Goal: Information Seeking & Learning: Learn about a topic

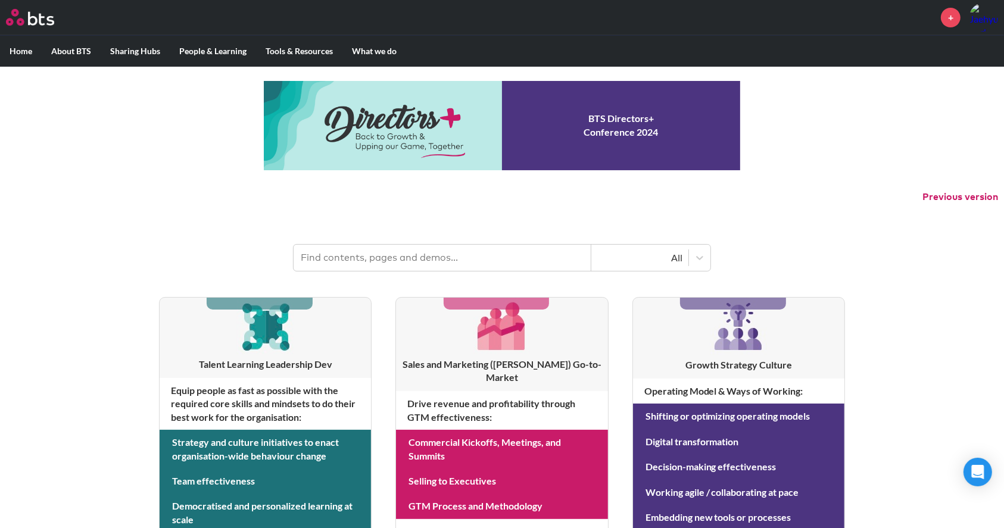
click at [376, 266] on input "text" at bounding box center [442, 258] width 298 height 26
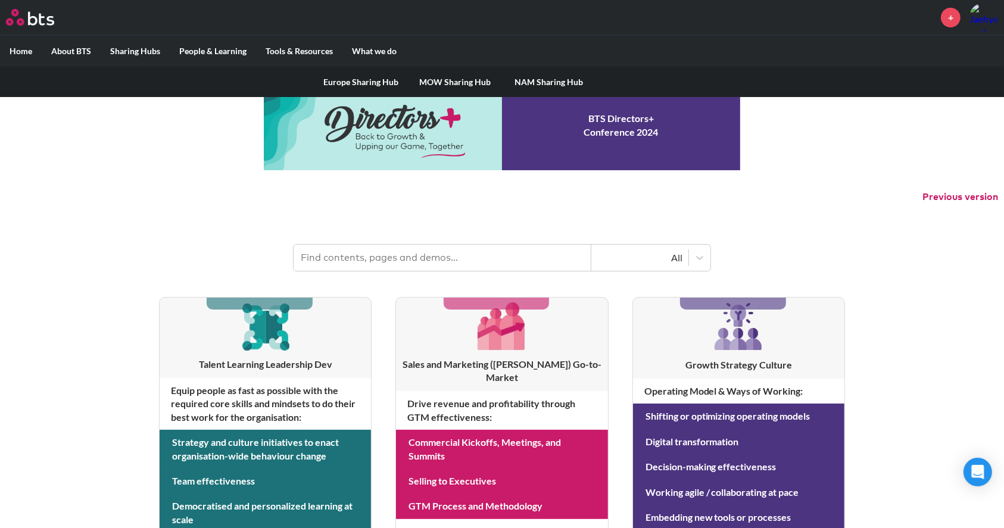
click at [543, 77] on link "NAM Sharing Hub" at bounding box center [549, 82] width 94 height 31
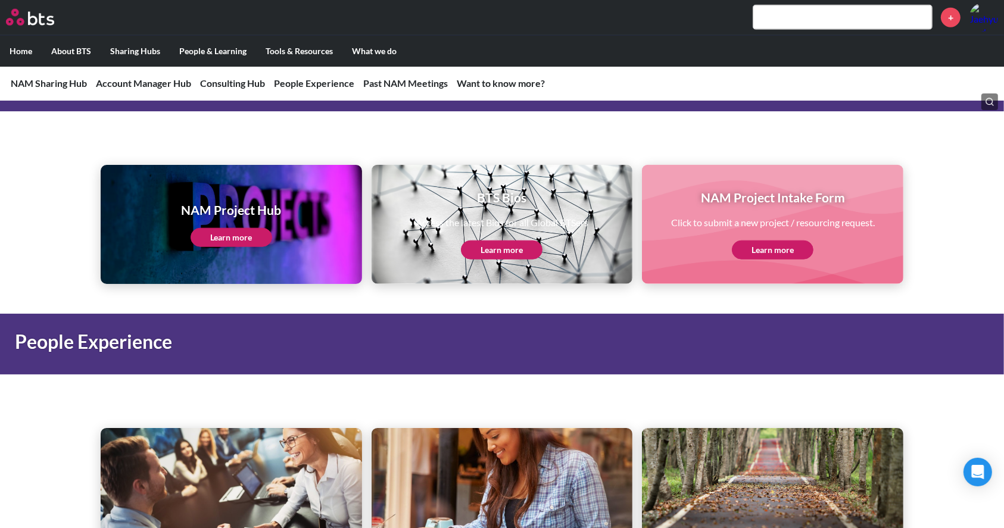
scroll to position [1360, 0]
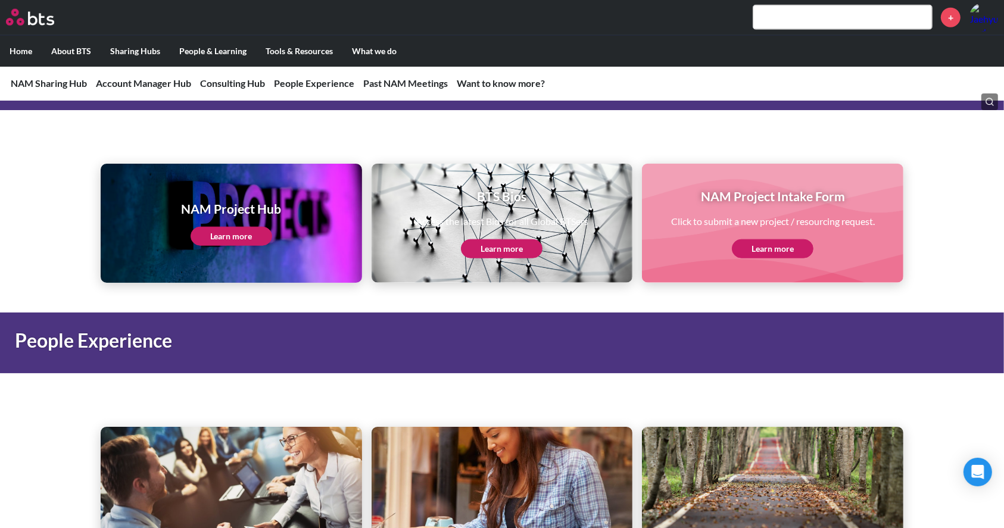
click at [484, 249] on link "Learn more" at bounding box center [502, 248] width 82 height 19
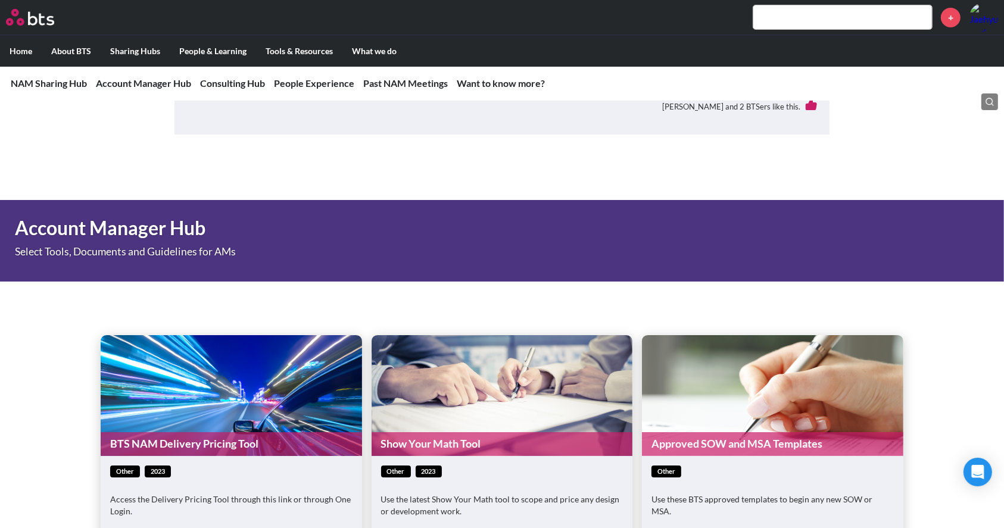
scroll to position [0, 0]
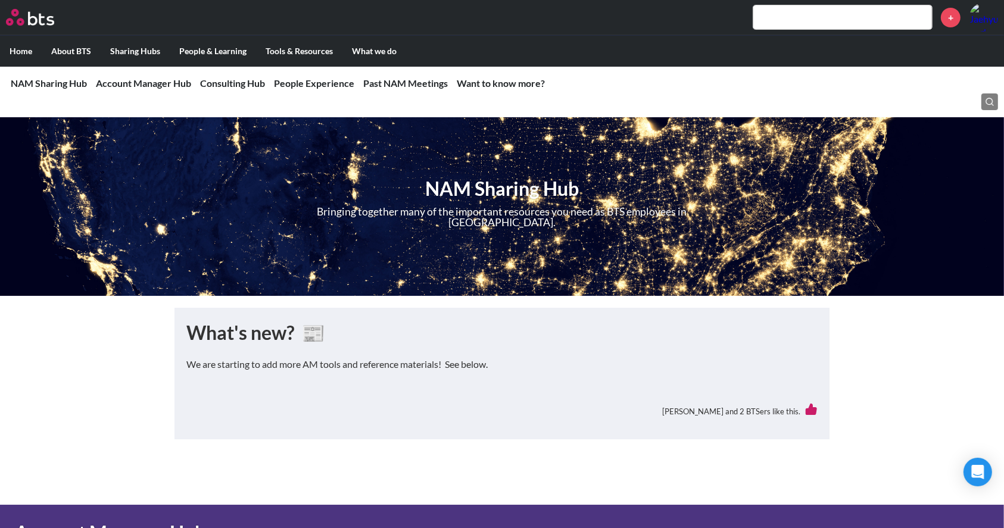
click at [779, 24] on input "text" at bounding box center [842, 17] width 179 height 24
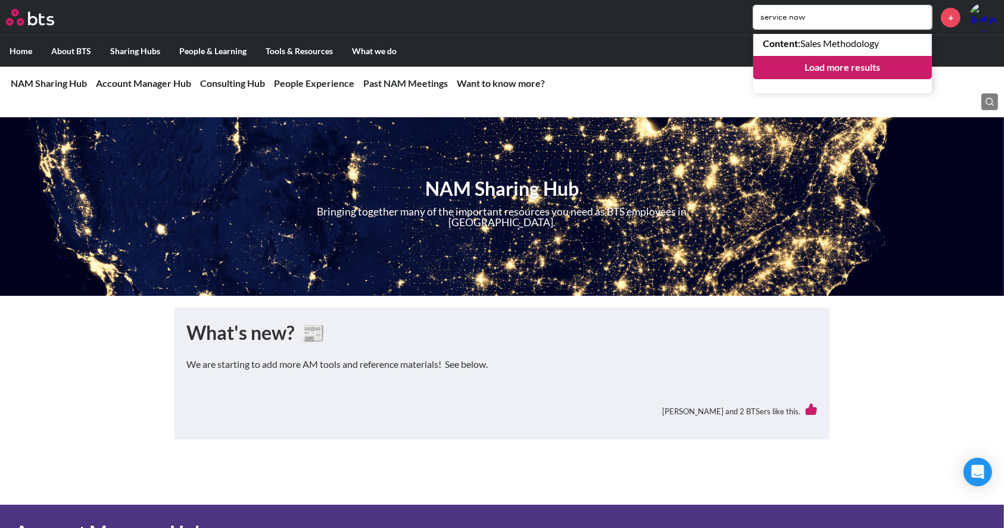
type input "service now"
